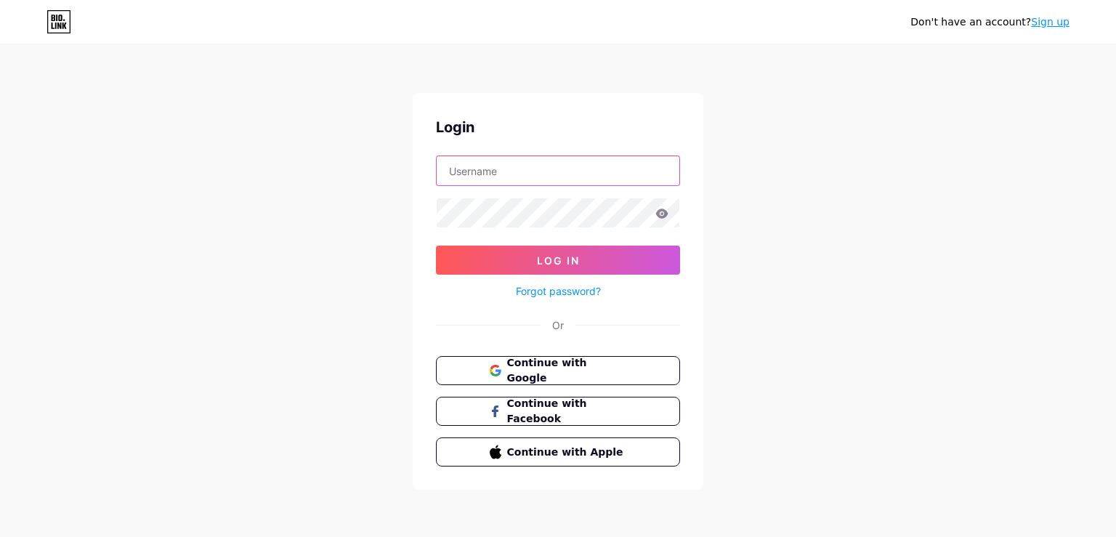
click at [565, 184] on input "text" at bounding box center [557, 170] width 243 height 29
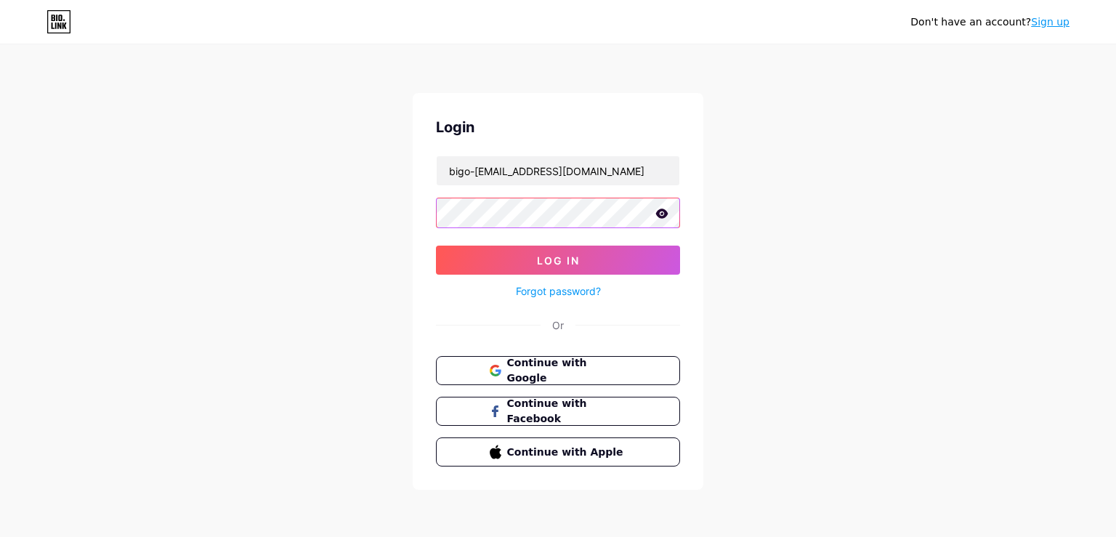
scroll to position [0, 118]
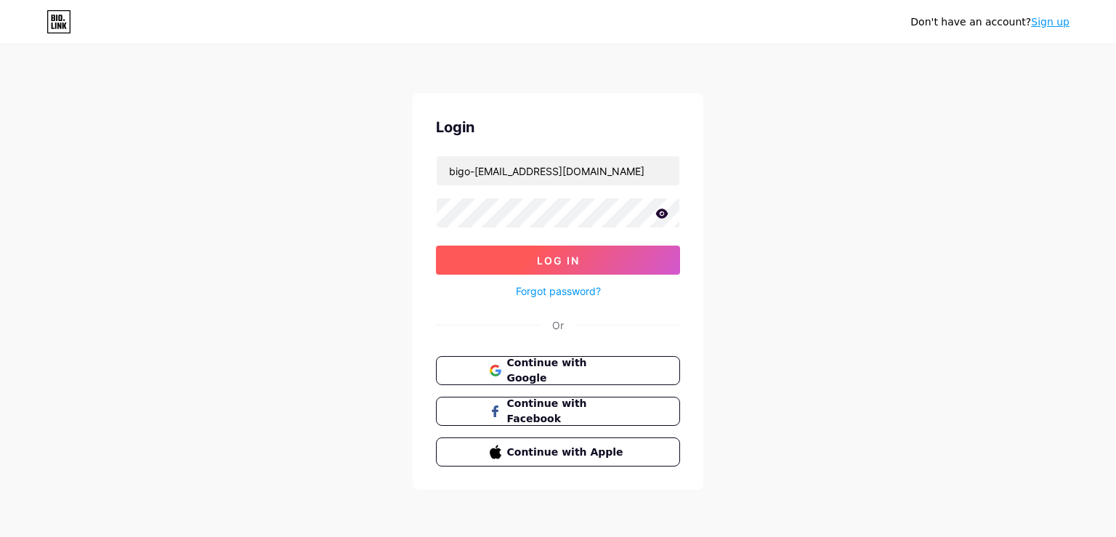
click at [597, 255] on button "Log In" at bounding box center [558, 259] width 244 height 29
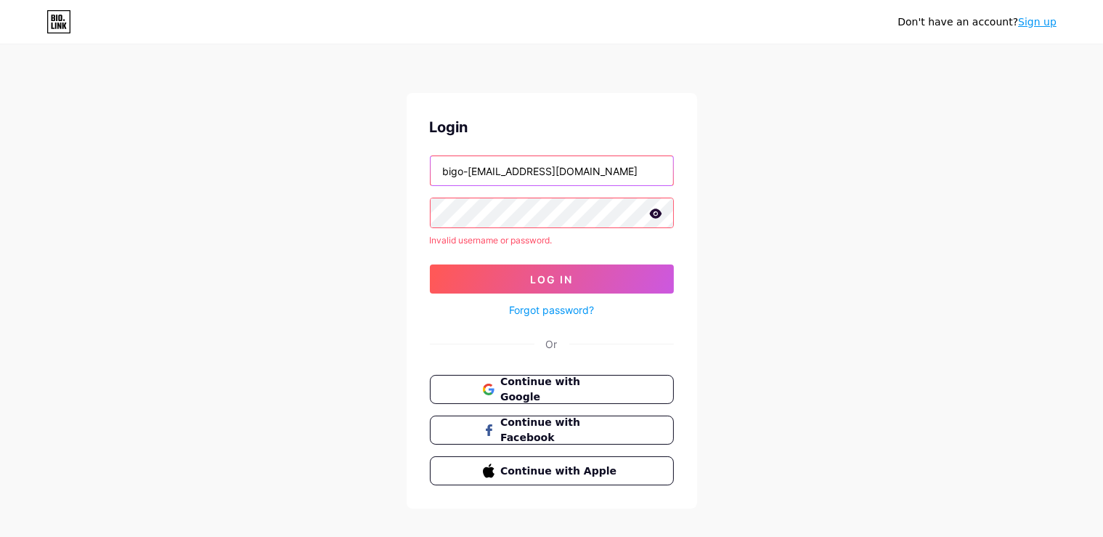
click at [651, 167] on input "bigo-[EMAIL_ADDRESS][DOMAIN_NAME]" at bounding box center [552, 170] width 243 height 29
type input "b"
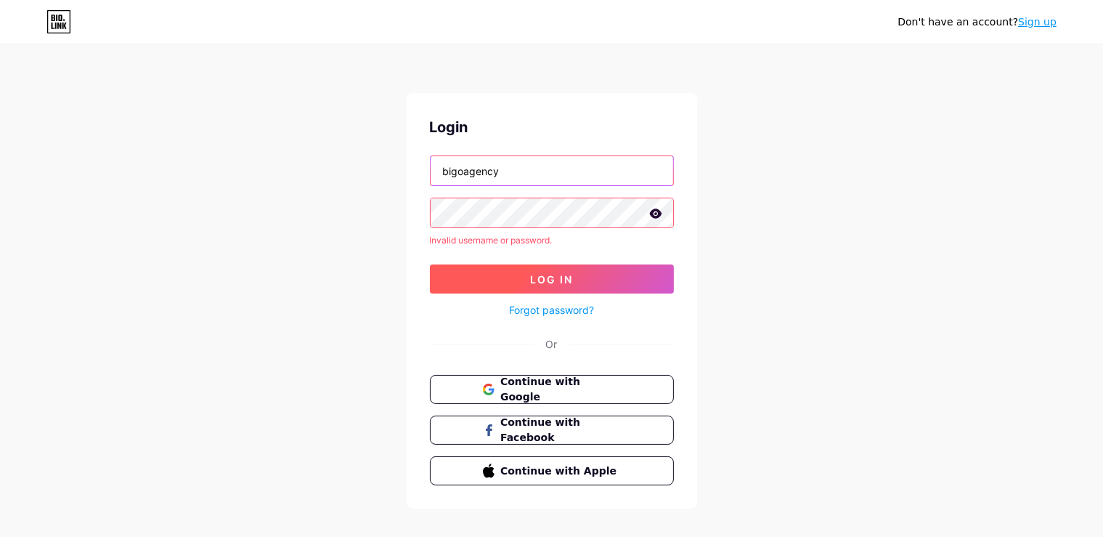
type input "bigoagency"
click at [601, 284] on button "Log In" at bounding box center [552, 278] width 244 height 29
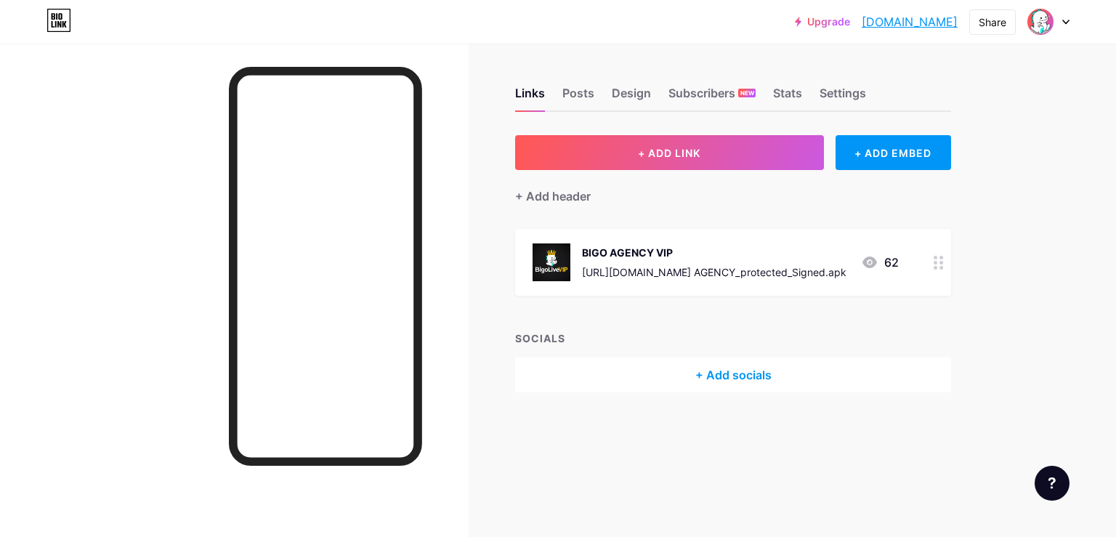
click at [457, 271] on div at bounding box center [234, 312] width 468 height 537
